Goal: Task Accomplishment & Management: Use online tool/utility

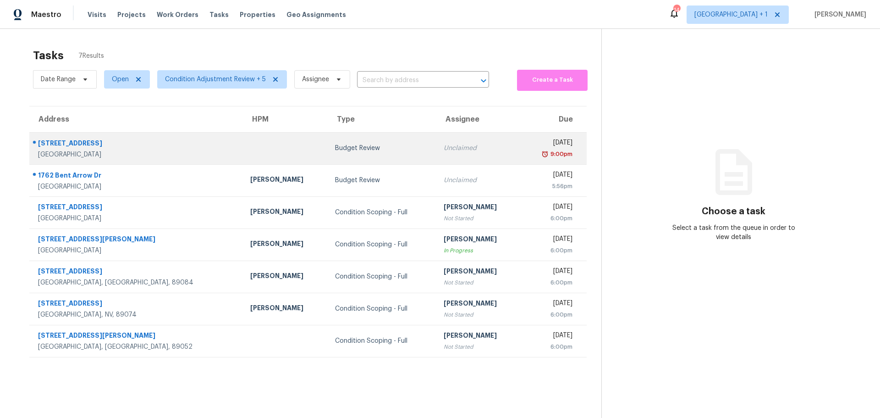
click at [330, 142] on td "Budget Review" at bounding box center [382, 148] width 109 height 32
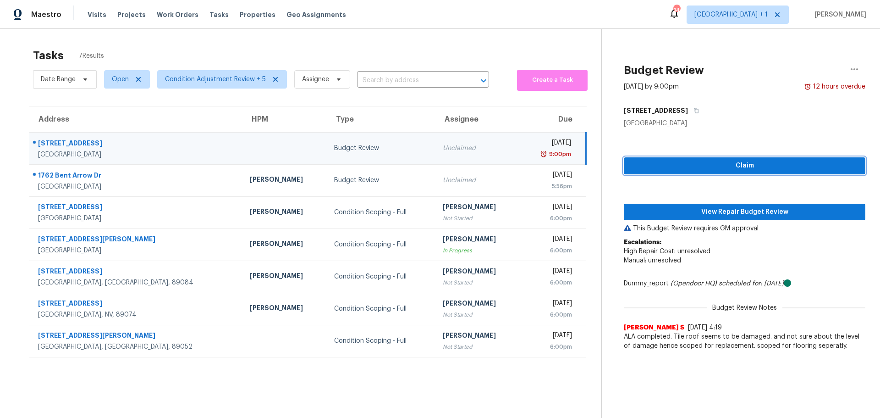
click at [670, 167] on span "Claim" at bounding box center [744, 165] width 227 height 11
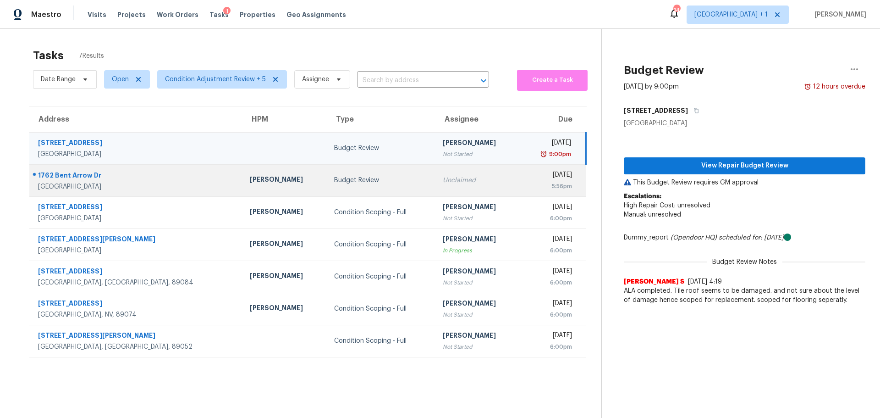
click at [337, 186] on td "Budget Review" at bounding box center [381, 180] width 108 height 32
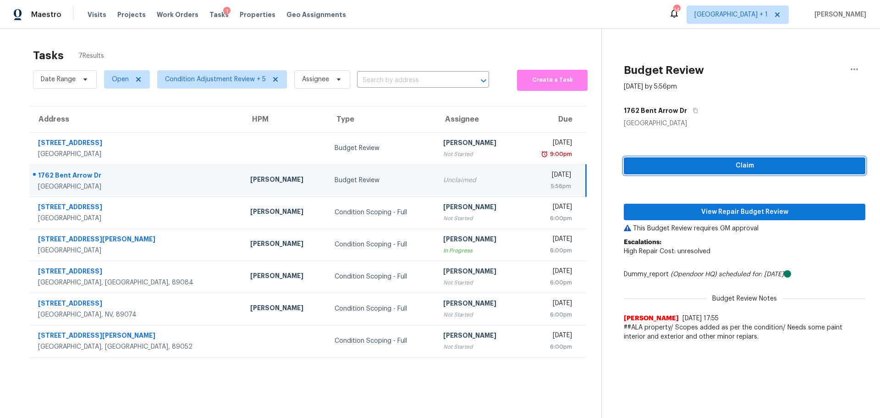
click at [634, 164] on span "Claim" at bounding box center [744, 165] width 227 height 11
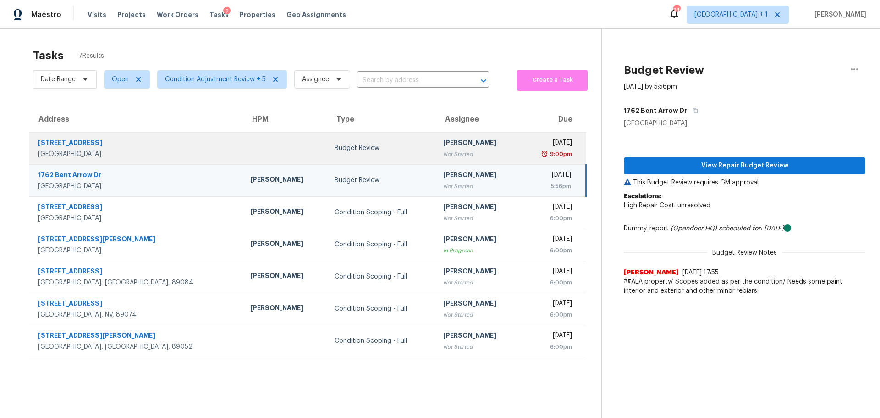
click at [331, 154] on td "Budget Review" at bounding box center [381, 148] width 109 height 32
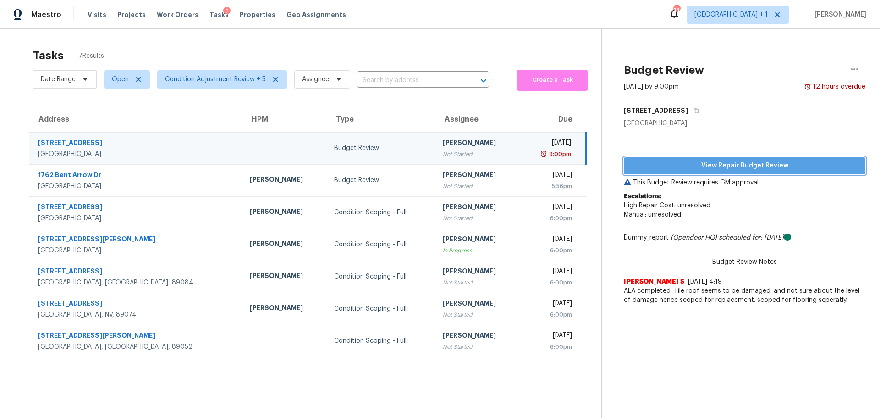
click at [640, 170] on span "View Repair Budget Review" at bounding box center [744, 165] width 227 height 11
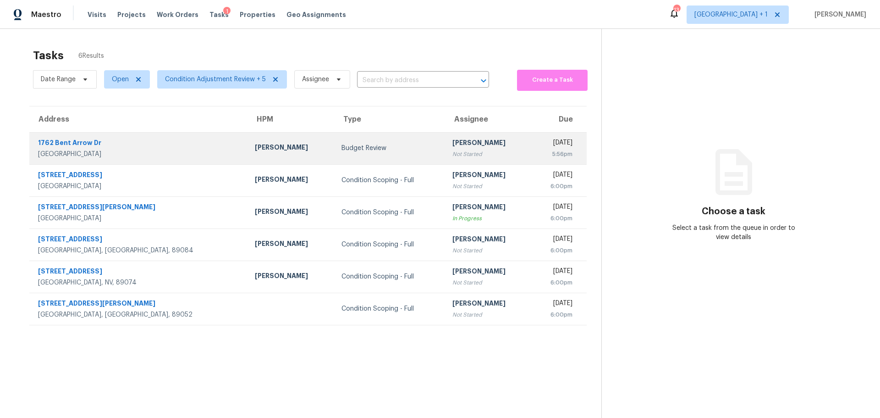
click at [347, 152] on div "Budget Review" at bounding box center [390, 147] width 96 height 9
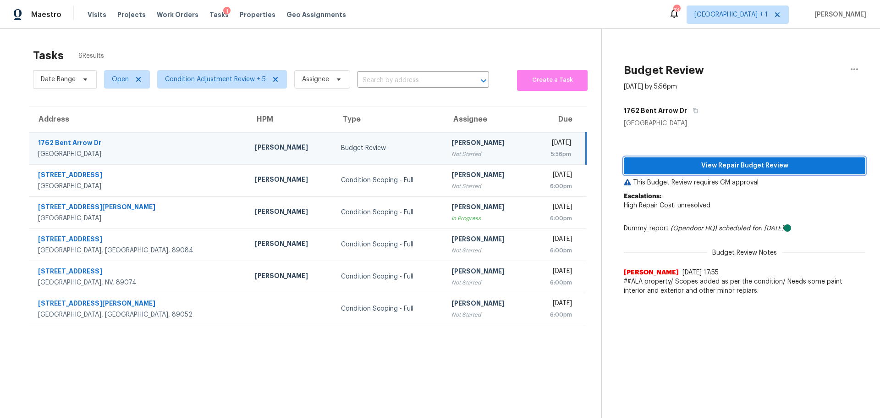
click at [725, 165] on span "View Repair Budget Review" at bounding box center [744, 165] width 227 height 11
